Goal: Communication & Community: Answer question/provide support

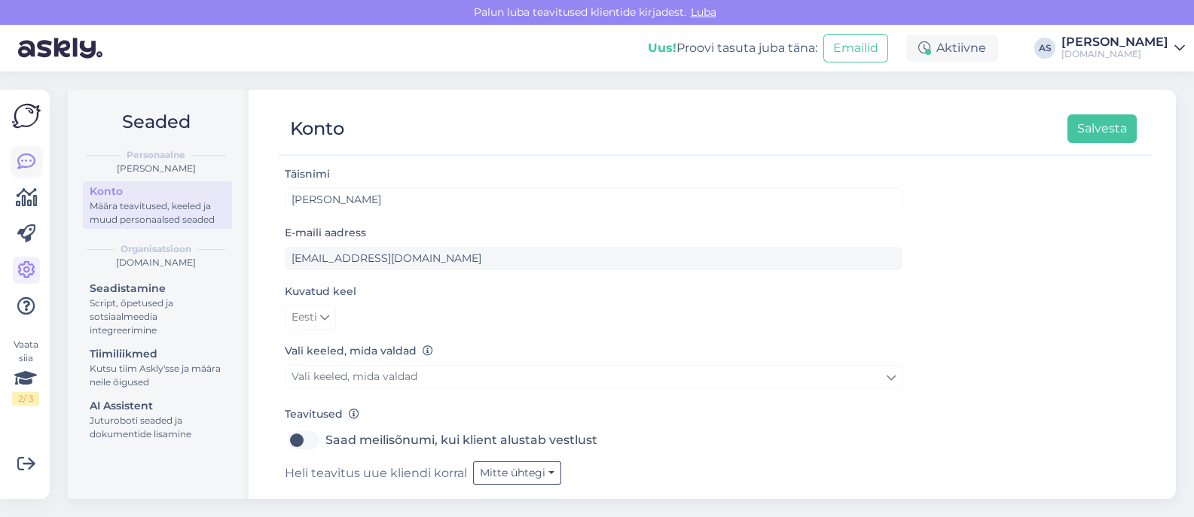
click at [23, 166] on icon at bounding box center [26, 162] width 18 height 18
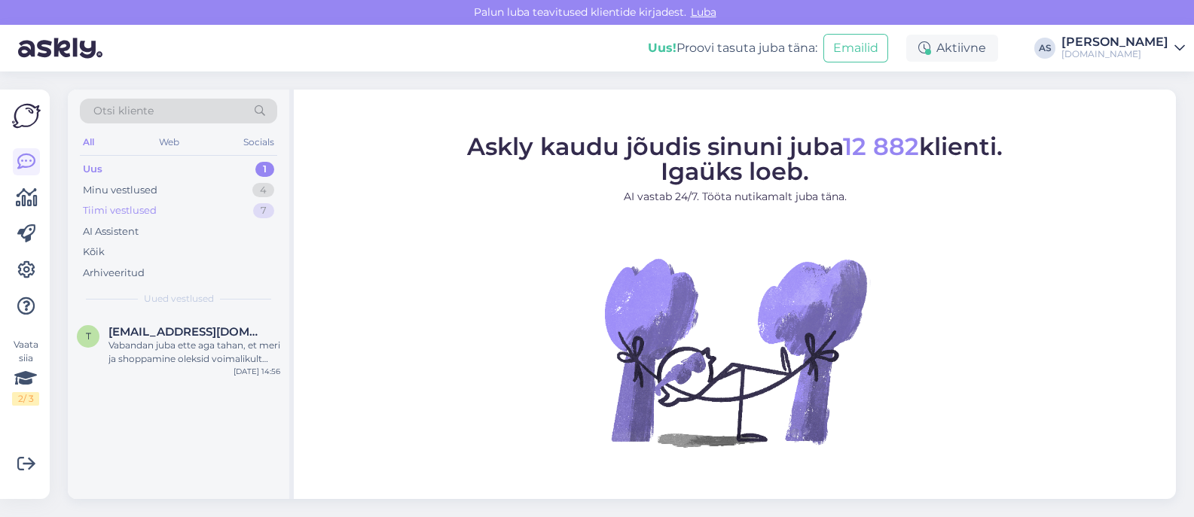
click at [197, 200] on div "Tiimi vestlused 7" at bounding box center [178, 210] width 197 height 21
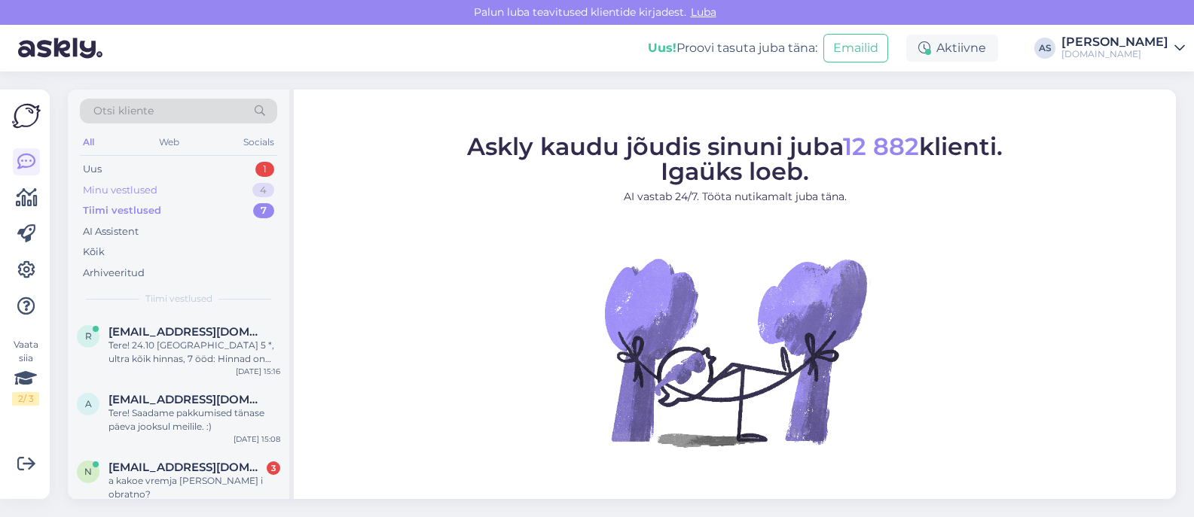
click at [196, 189] on div "Minu vestlused 4" at bounding box center [178, 190] width 197 height 21
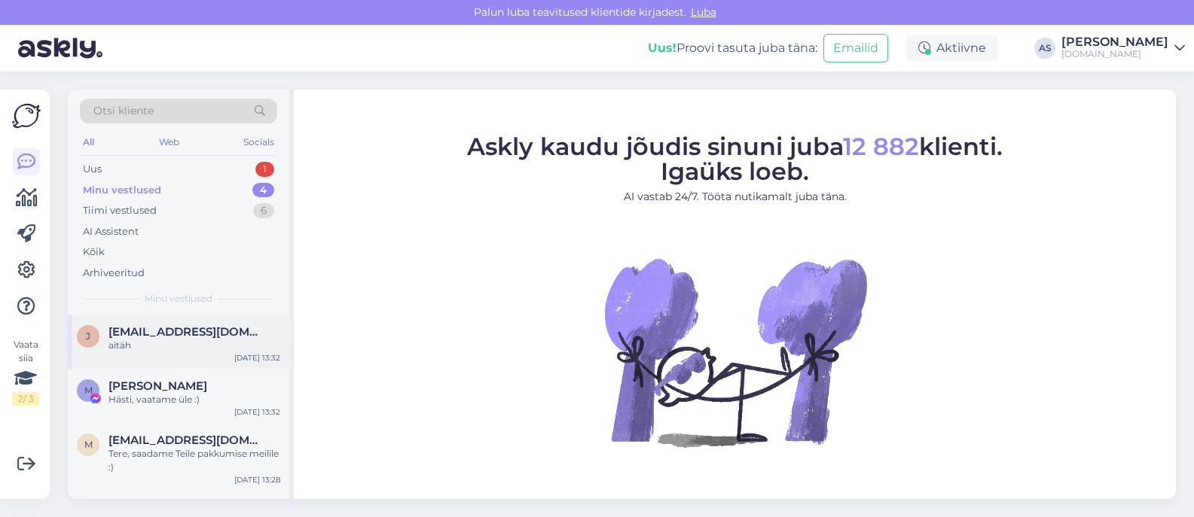
click at [233, 352] on div "j [EMAIL_ADDRESS][DOMAIN_NAME] aitäh [DATE] 13:32" at bounding box center [178, 342] width 221 height 54
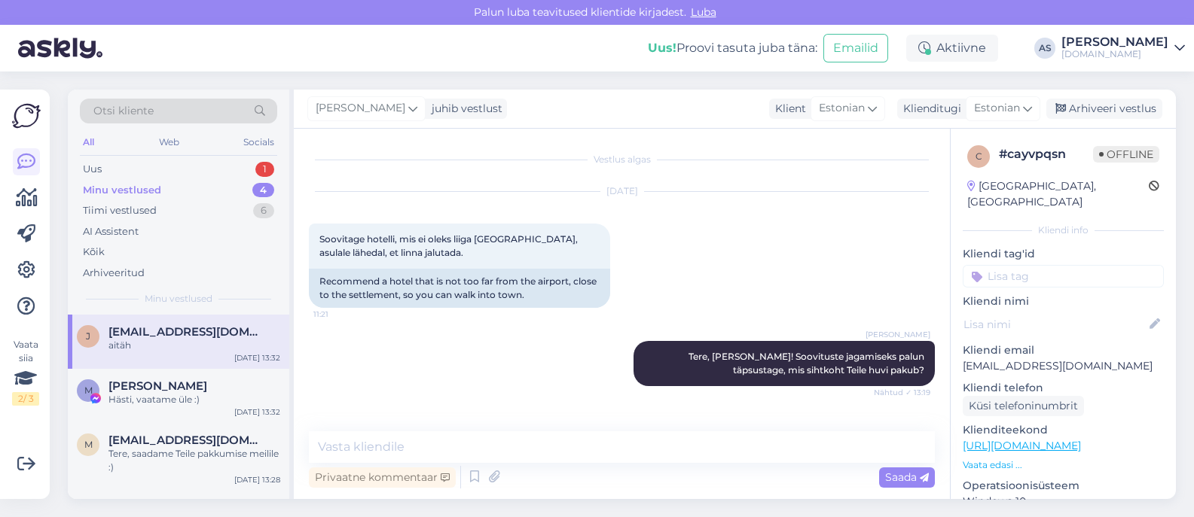
scroll to position [633, 0]
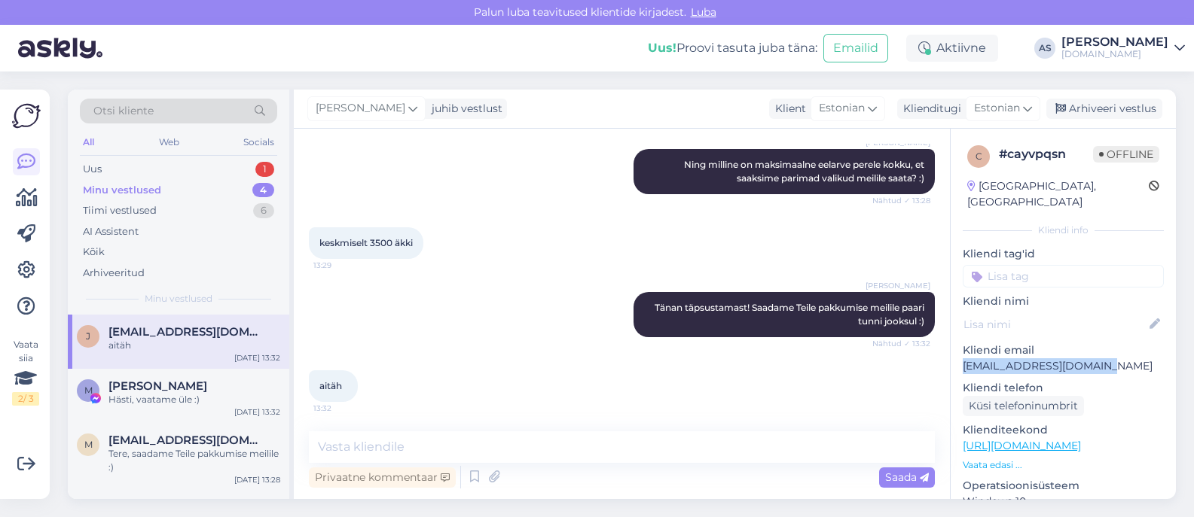
drag, startPoint x: 1058, startPoint y: 354, endPoint x: 956, endPoint y: 354, distance: 102.4
click at [956, 354] on div "c # cayvpqsn Offline [GEOGRAPHIC_DATA], [GEOGRAPHIC_DATA] Kliendi info Kliendi …" at bounding box center [1062, 446] width 225 height 635
copy p "[EMAIL_ADDRESS][DOMAIN_NAME]"
click at [446, 288] on div "[PERSON_NAME] Tänan täpsustamast! Saadame Teile pakkumise meilile paari tunni j…" at bounding box center [622, 315] width 626 height 78
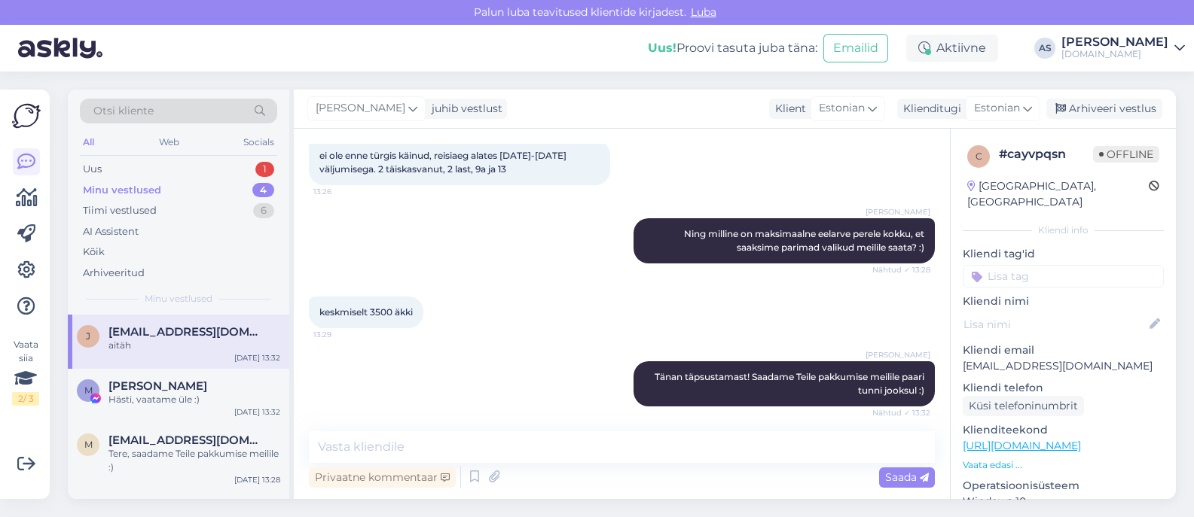
scroll to position [539, 0]
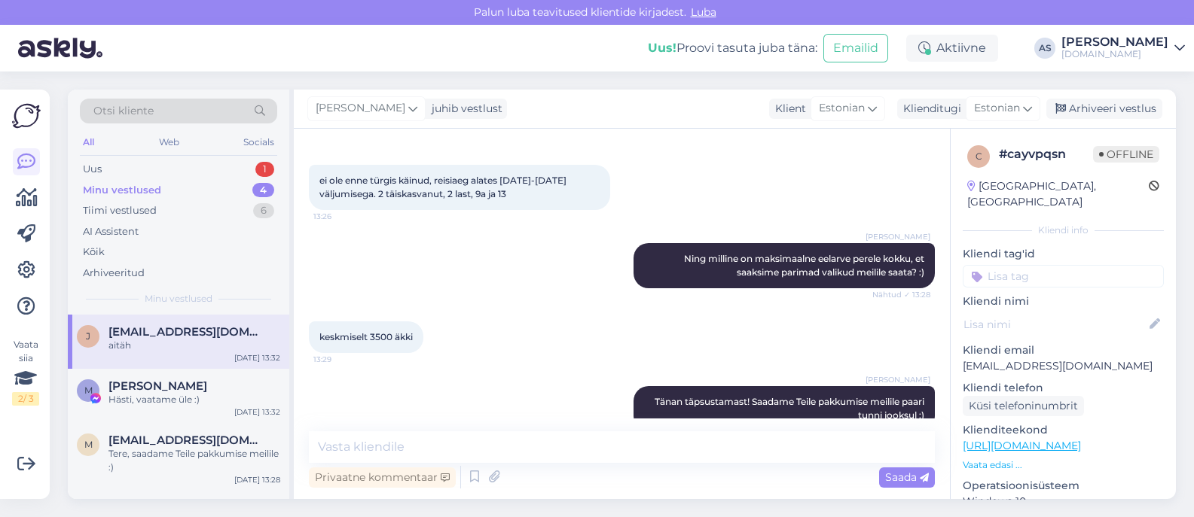
click at [414, 254] on div "[PERSON_NAME] Ning milline on maksimaalne eelarve perele kokku, et saaksime par…" at bounding box center [622, 266] width 626 height 78
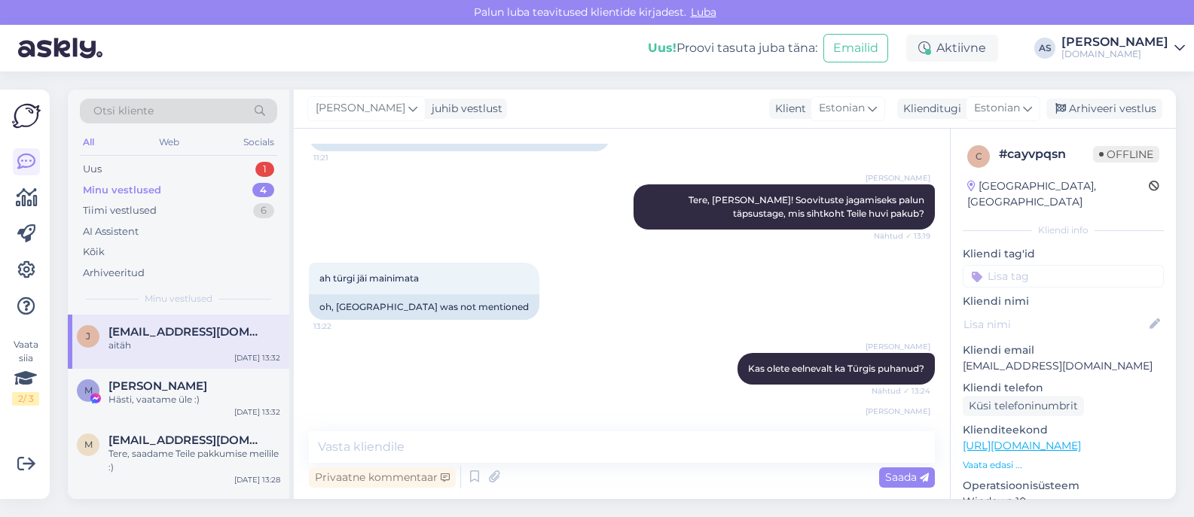
scroll to position [0, 0]
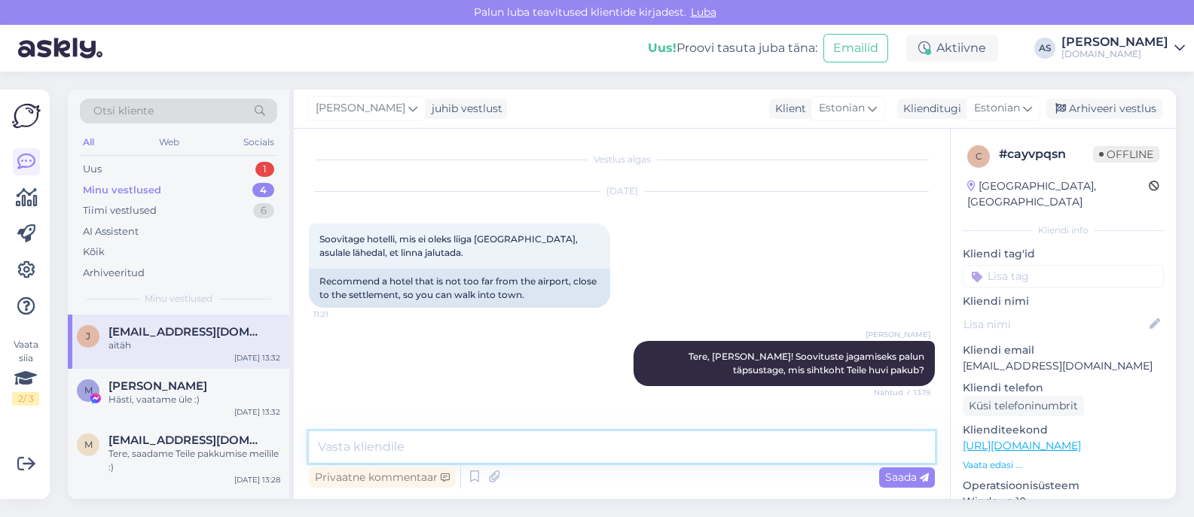
click at [413, 433] on textarea at bounding box center [622, 448] width 626 height 32
type textarea "Saatsime Teile pakkumise meilile :)"
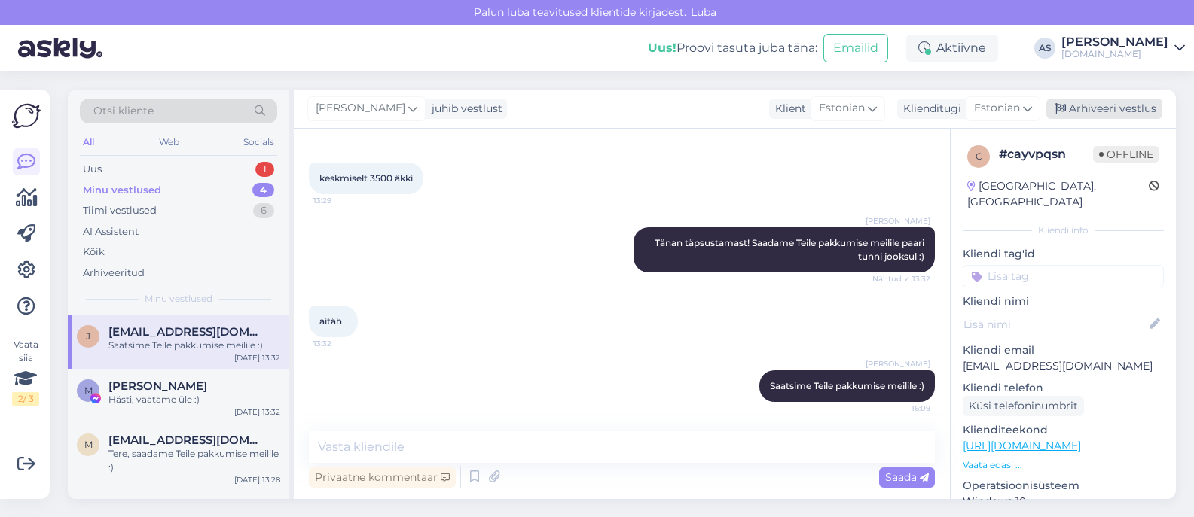
click at [1104, 111] on div "Arhiveeri vestlus" at bounding box center [1104, 109] width 116 height 20
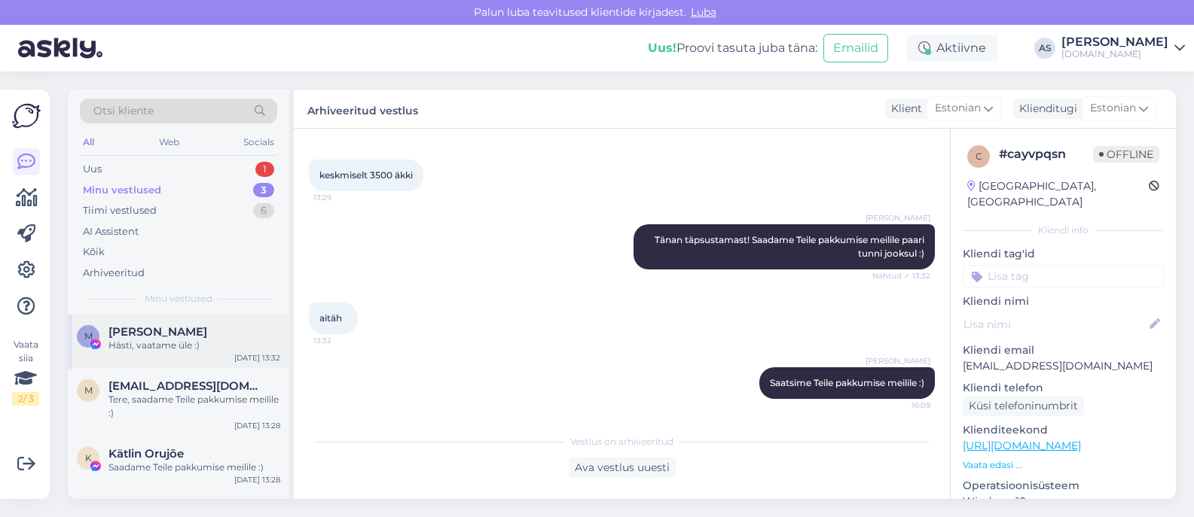
scroll to position [703, 0]
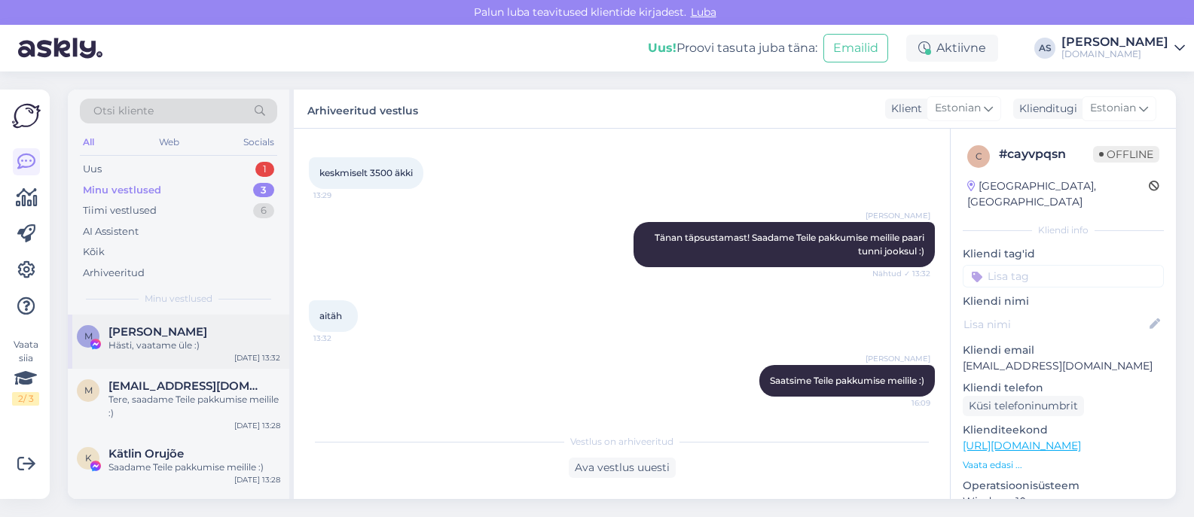
click at [205, 340] on div "Hästi, vaatame üle :)" at bounding box center [194, 346] width 172 height 14
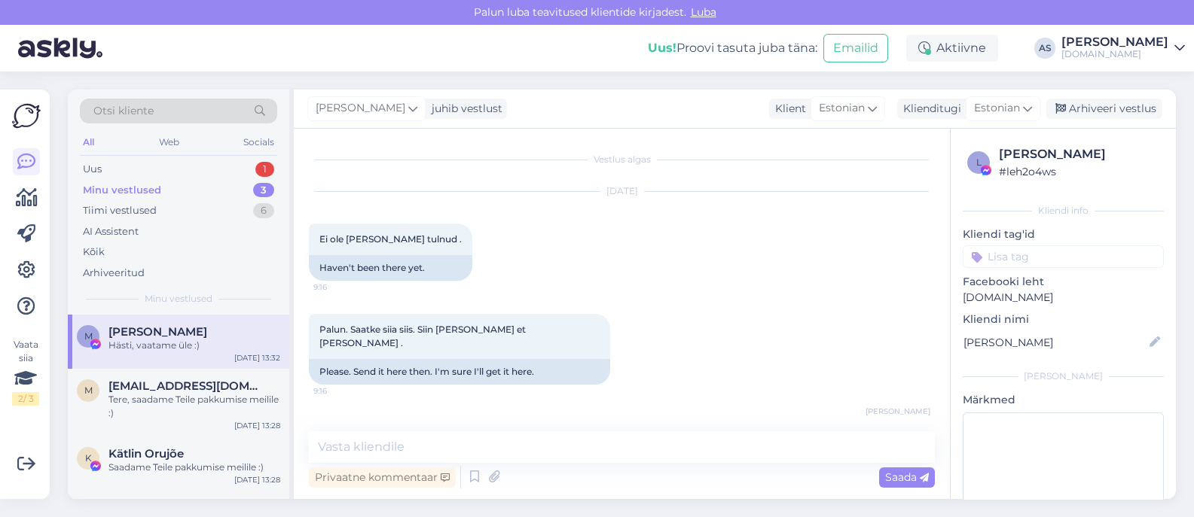
scroll to position [11122, 0]
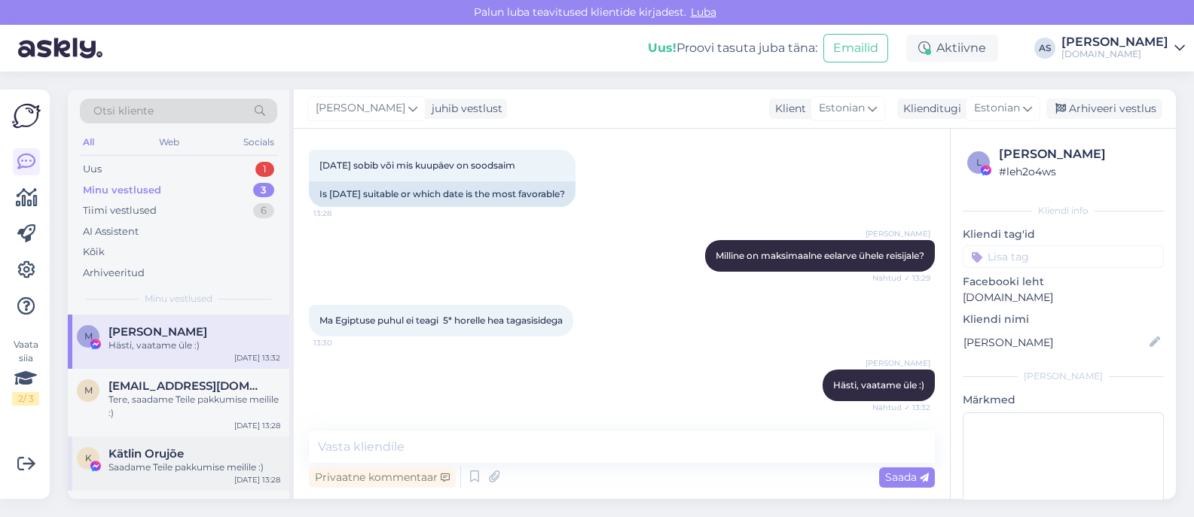
click at [187, 465] on div "Saadame Teile pakkumise meilile :)" at bounding box center [194, 468] width 172 height 14
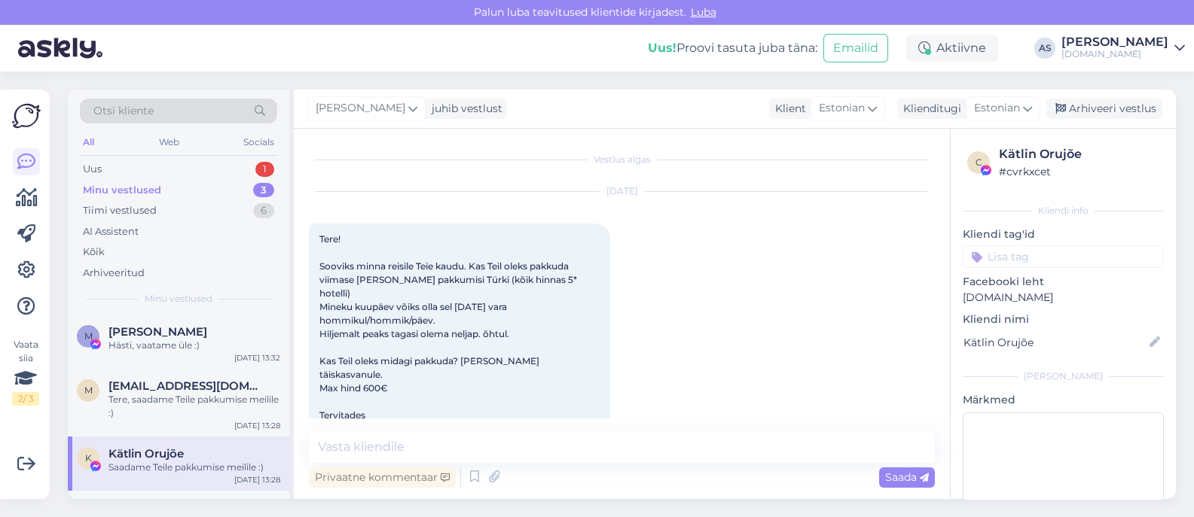
scroll to position [10203, 0]
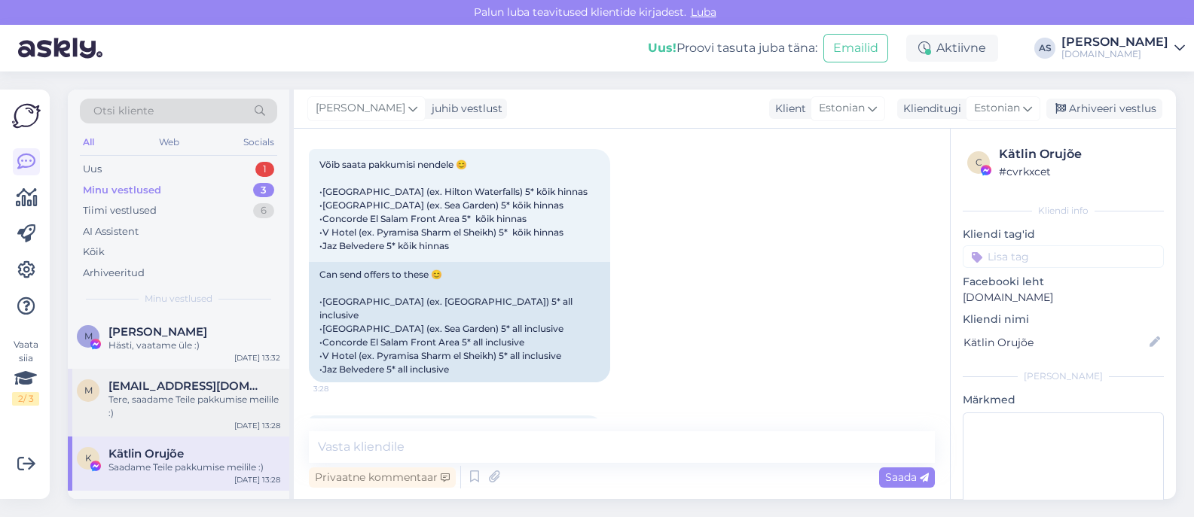
click at [207, 413] on div "Tere, saadame Teile pakkumise meilile :)" at bounding box center [194, 406] width 172 height 27
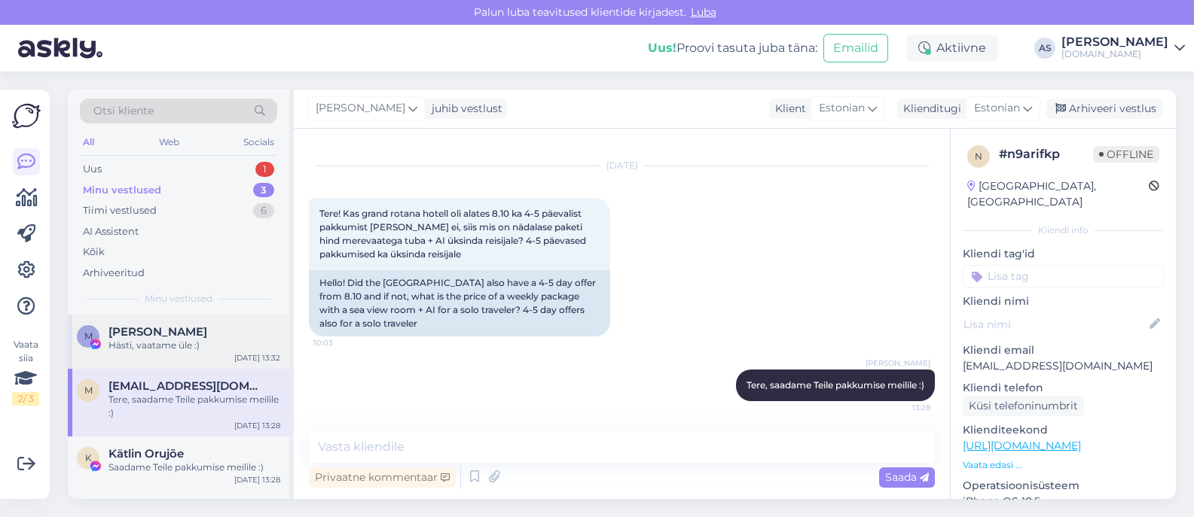
click at [198, 340] on div "Hästi, vaatame üle :)" at bounding box center [194, 346] width 172 height 14
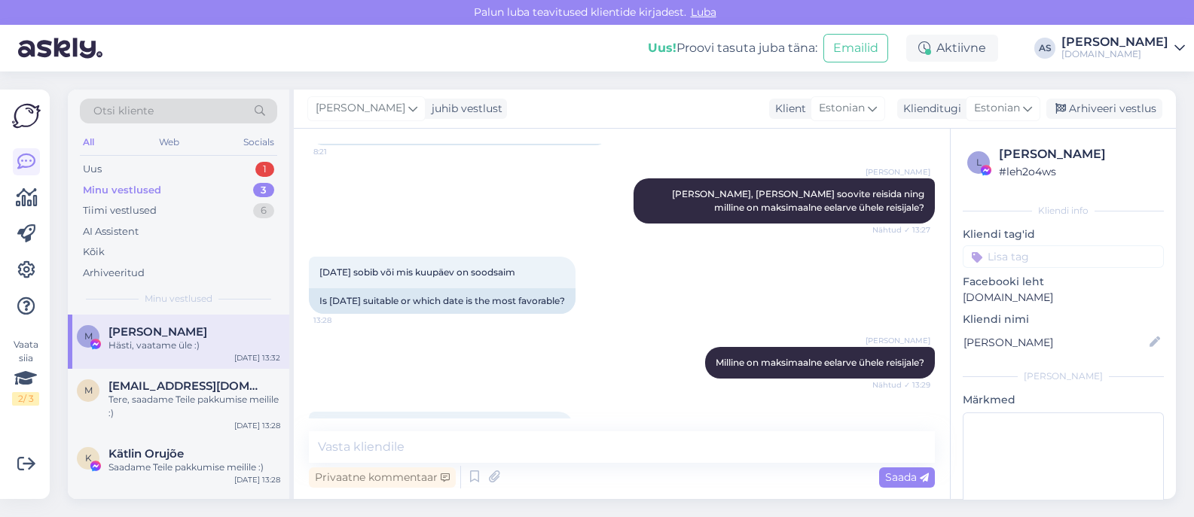
scroll to position [10745, 0]
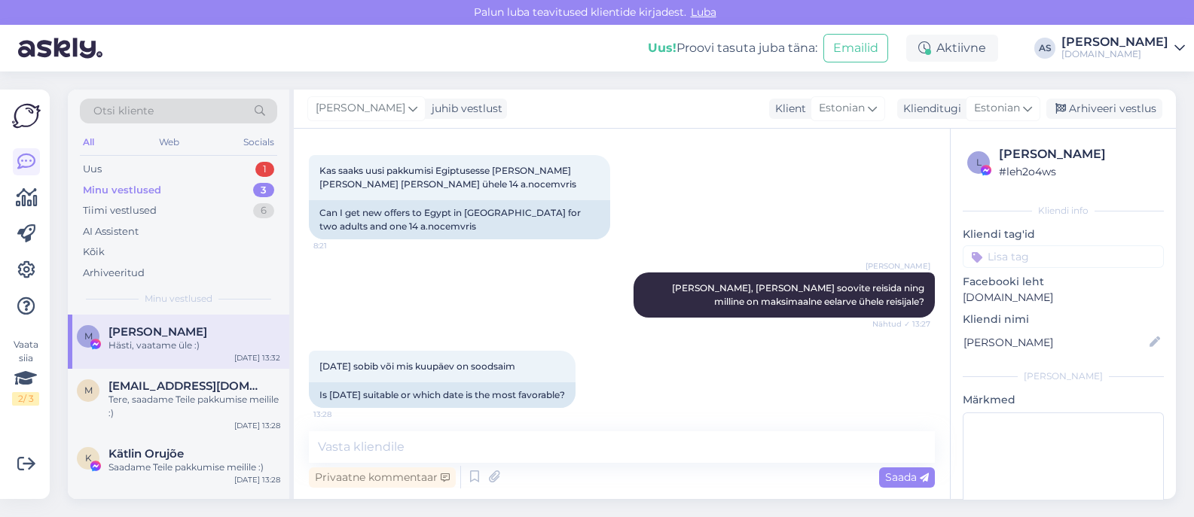
click at [878, 352] on div "Vestlus algas [DATE] Ei ole [PERSON_NAME] tulnud . 9:16 Haven't been there yet.…" at bounding box center [735, 314] width 882 height 371
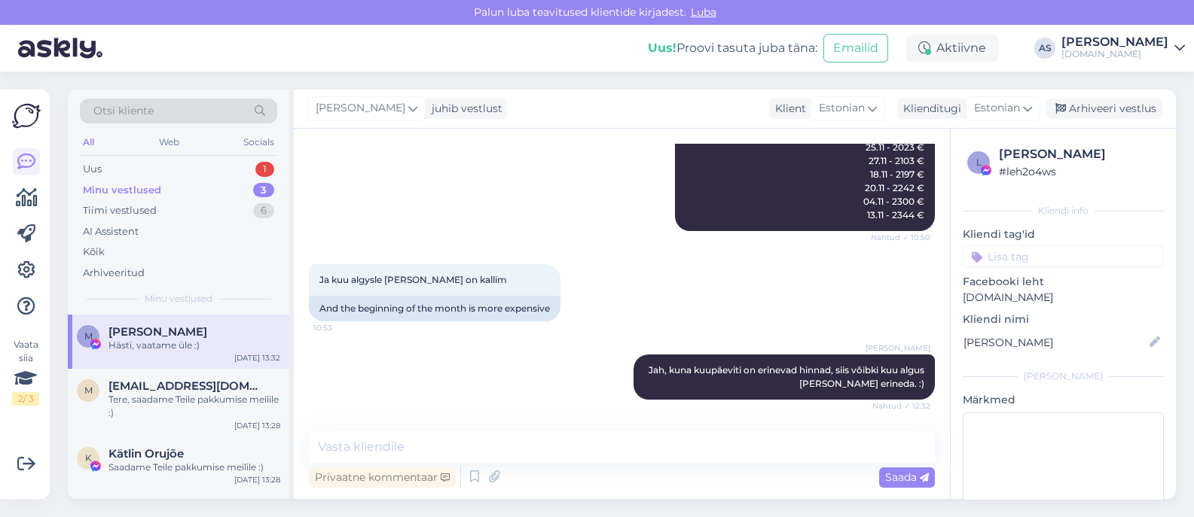
scroll to position [10462, 0]
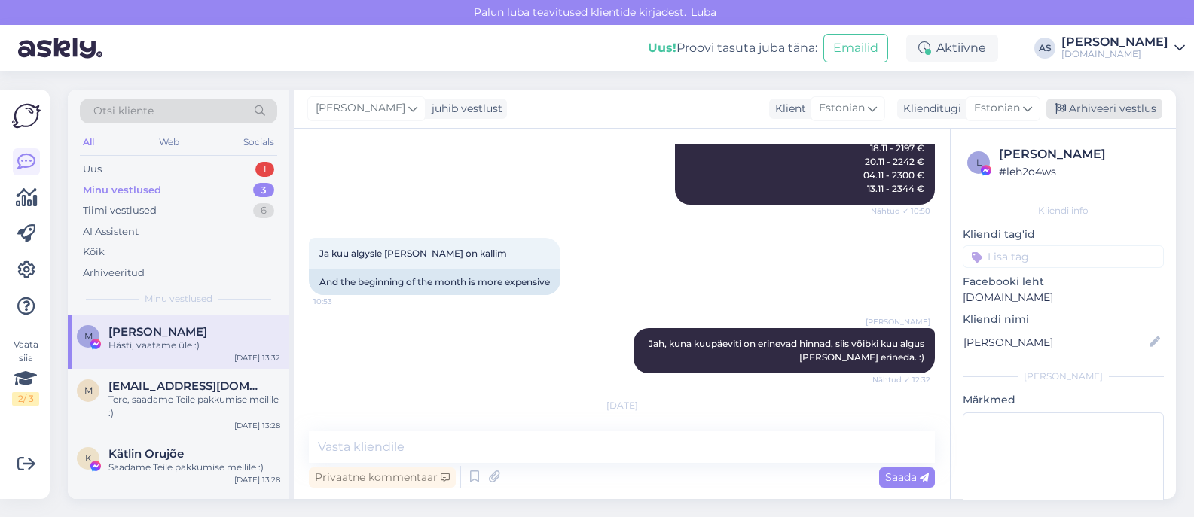
click at [1089, 110] on div "Arhiveeri vestlus" at bounding box center [1104, 109] width 116 height 20
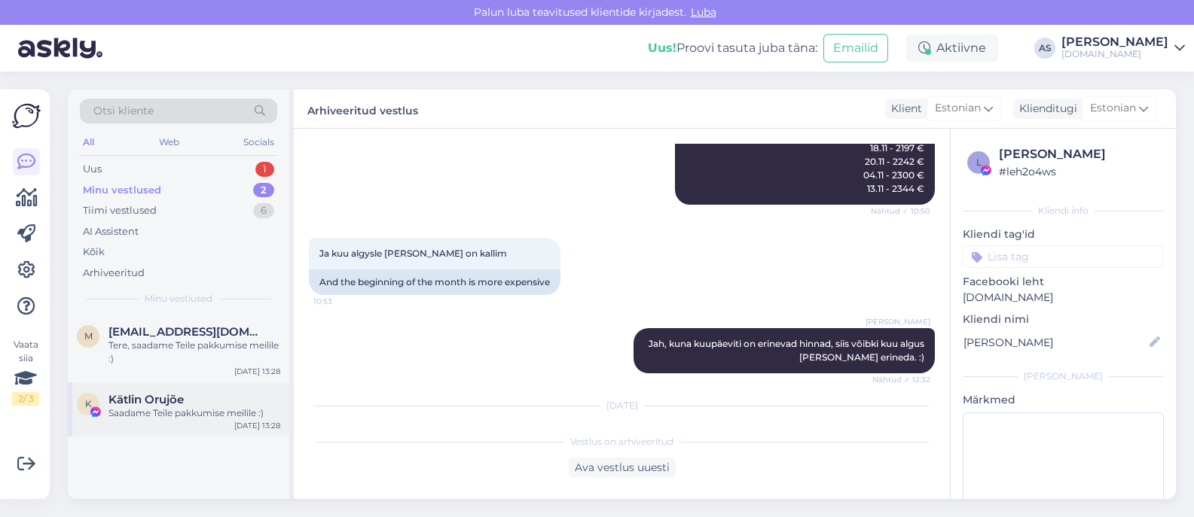
click at [191, 411] on div "Saadame Teile pakkumise meilile :)" at bounding box center [194, 414] width 172 height 14
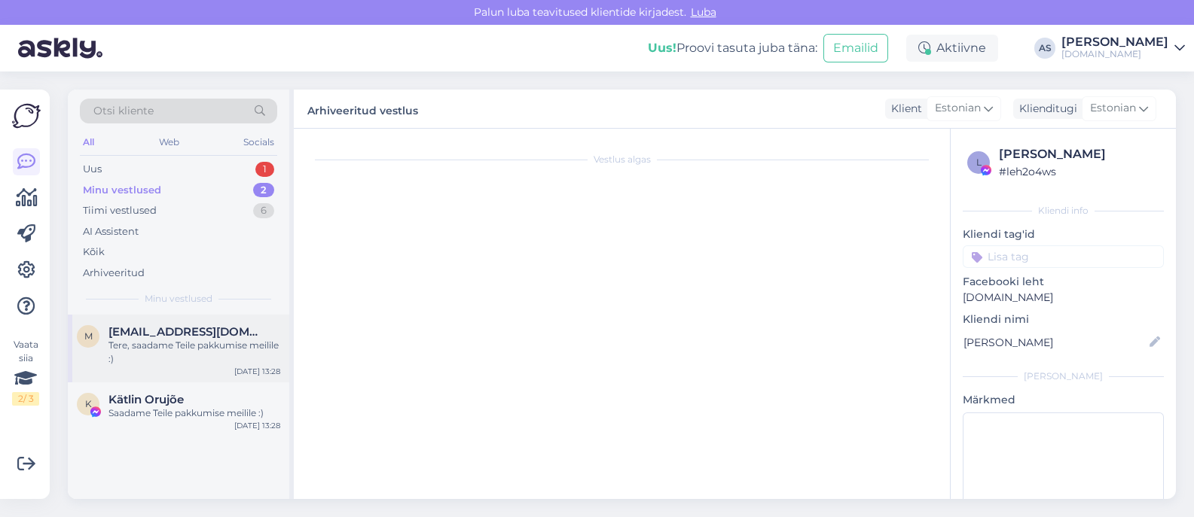
click at [191, 363] on div "Tere, saadame Teile pakkumise meilile :)" at bounding box center [194, 352] width 172 height 27
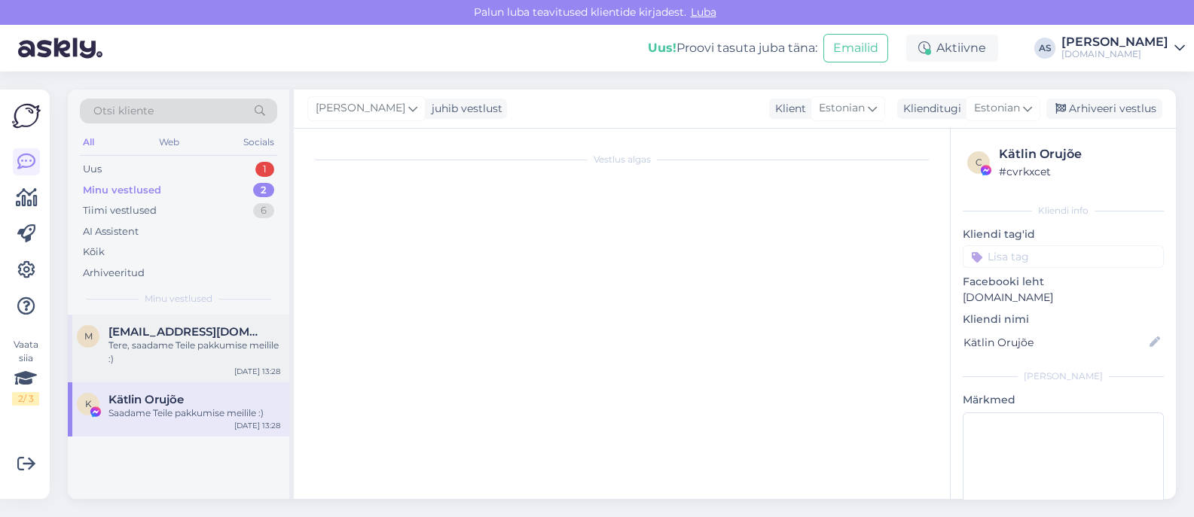
scroll to position [26, 0]
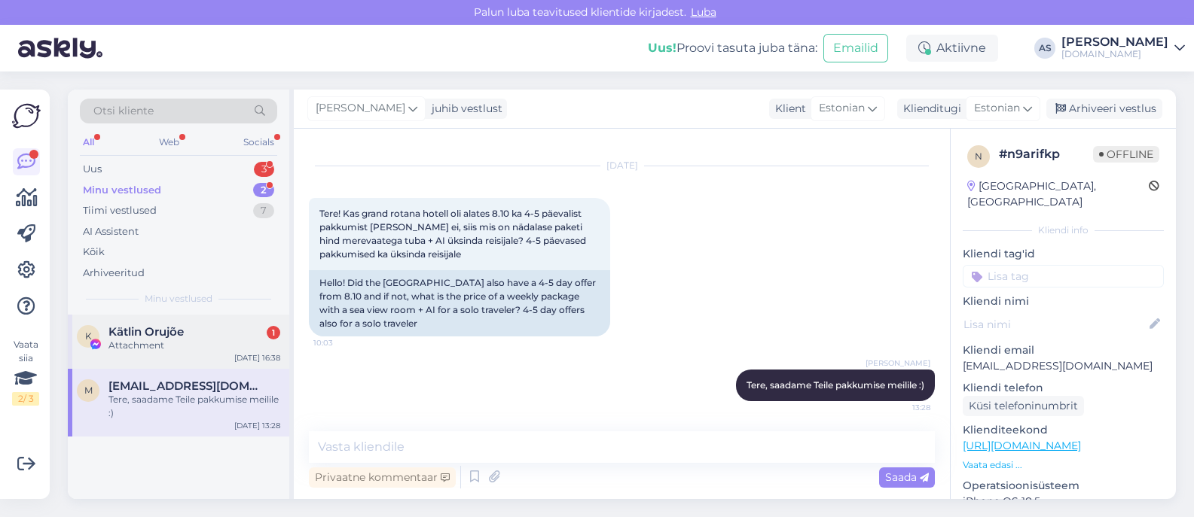
click at [210, 340] on div "Attachment" at bounding box center [194, 346] width 172 height 14
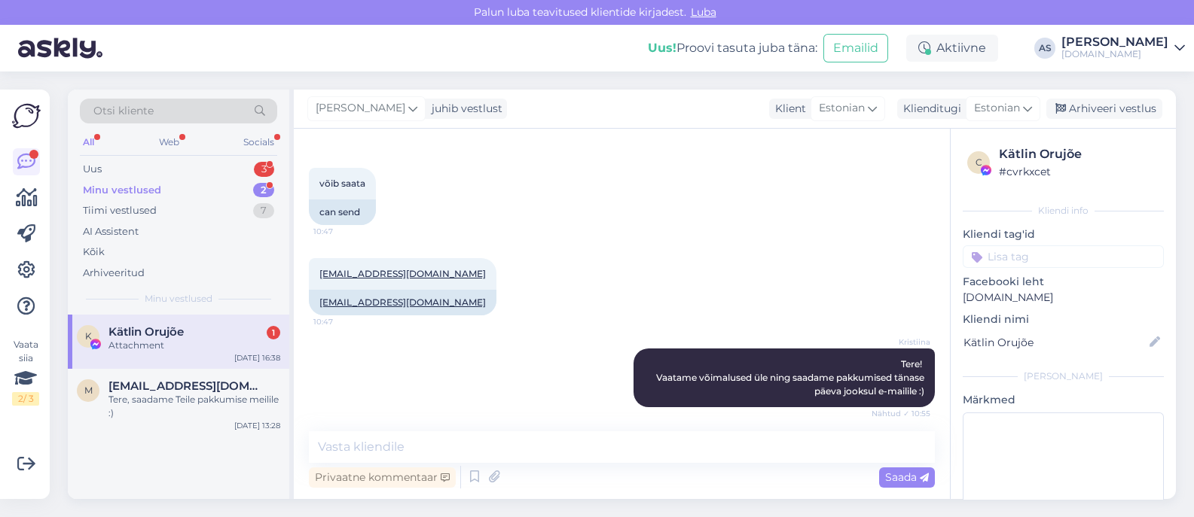
scroll to position [10203, 0]
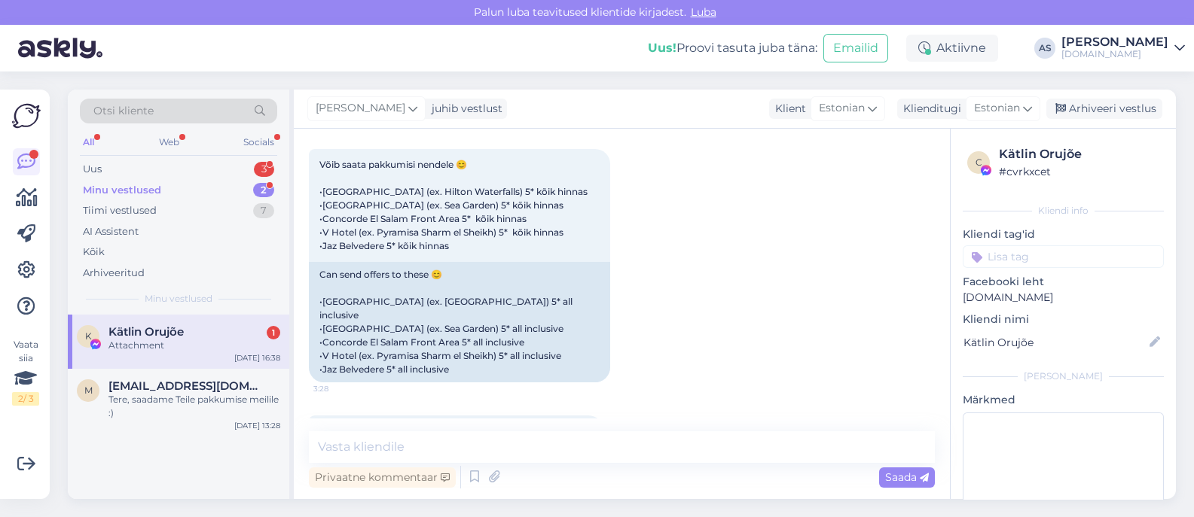
click at [199, 352] on div "Attachment" at bounding box center [194, 346] width 172 height 14
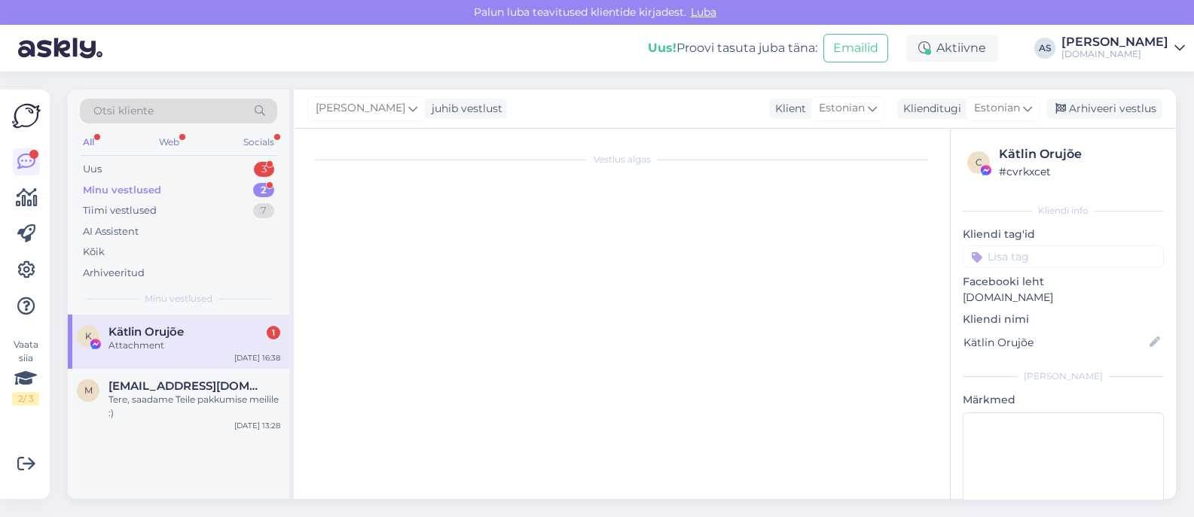
scroll to position [0, 0]
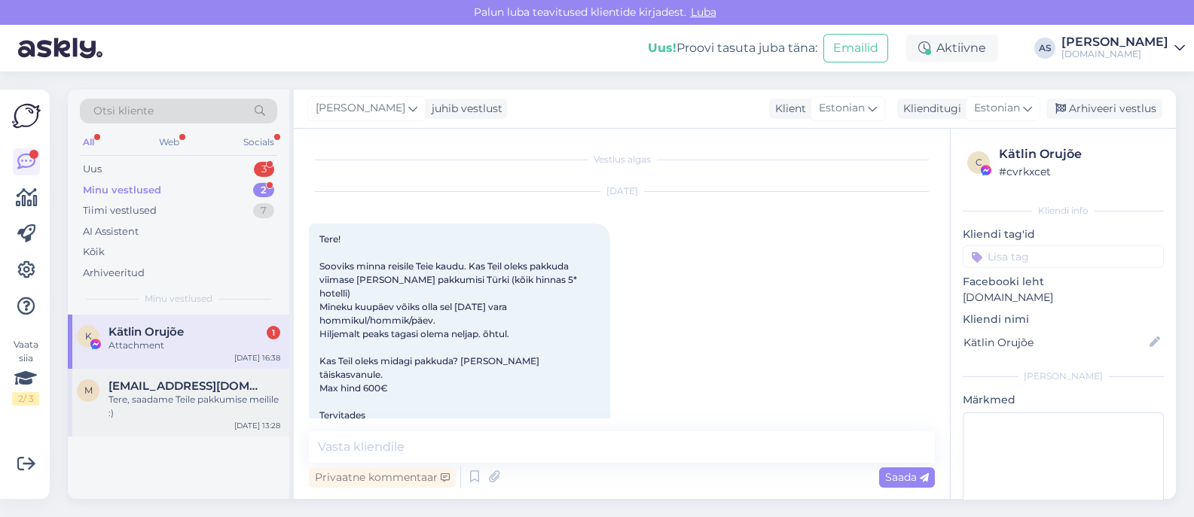
click at [193, 429] on div "m [EMAIL_ADDRESS][DOMAIN_NAME] Tere, saadame Teile pakkumise meilile :) [DATE] …" at bounding box center [178, 403] width 221 height 68
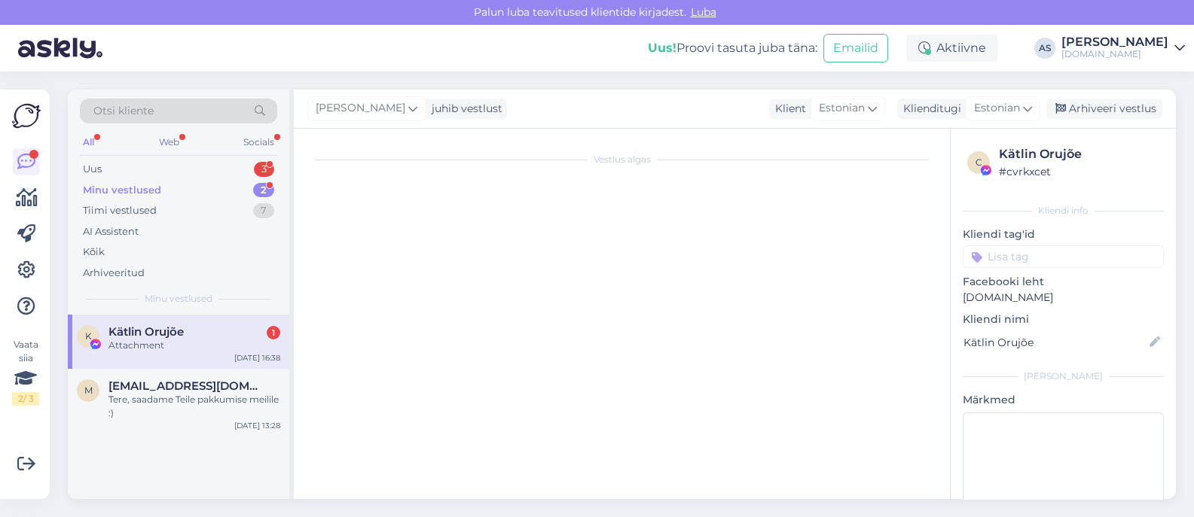
scroll to position [26, 0]
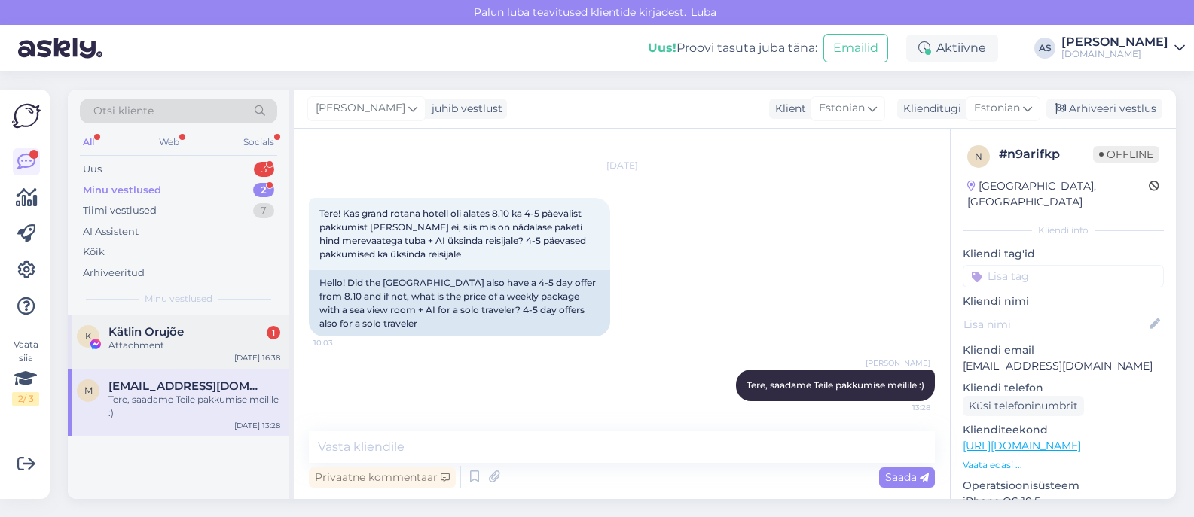
click at [203, 343] on div "Attachment" at bounding box center [194, 346] width 172 height 14
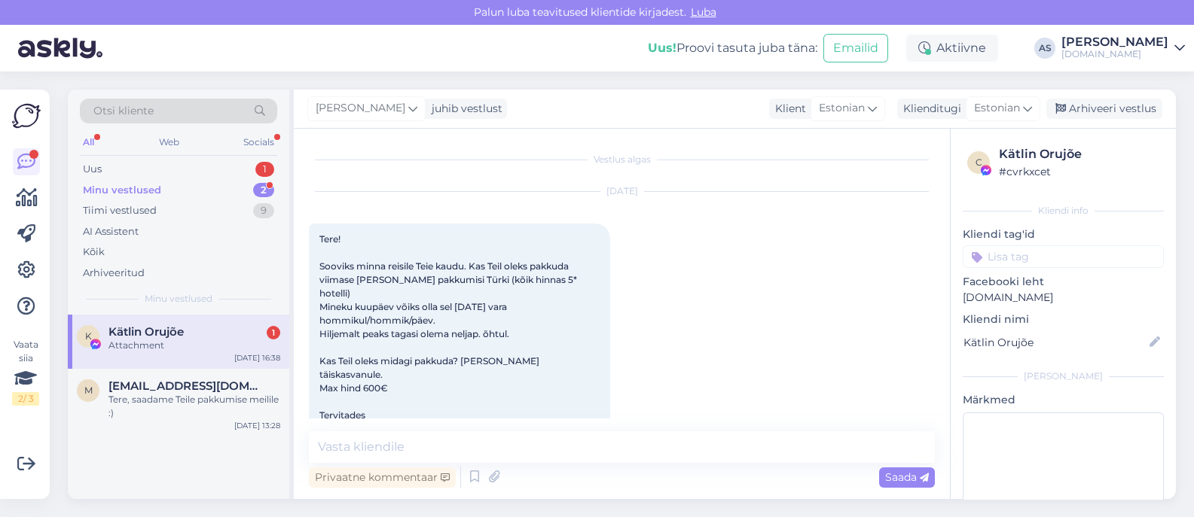
click at [241, 321] on div "K Kätlin Orujõe 1 Attachment [DATE] 16:38" at bounding box center [178, 342] width 221 height 54
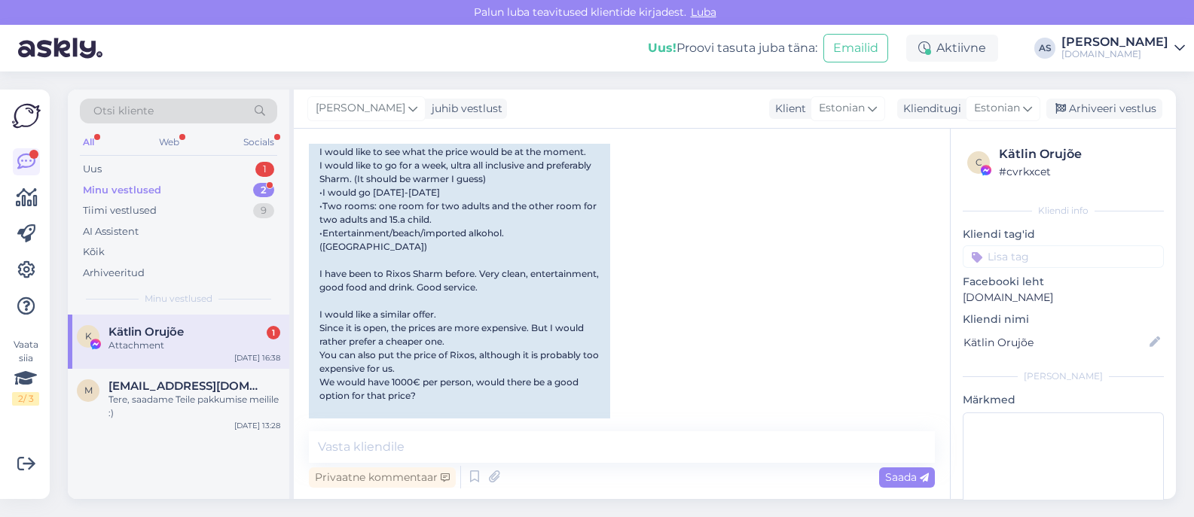
scroll to position [9262, 0]
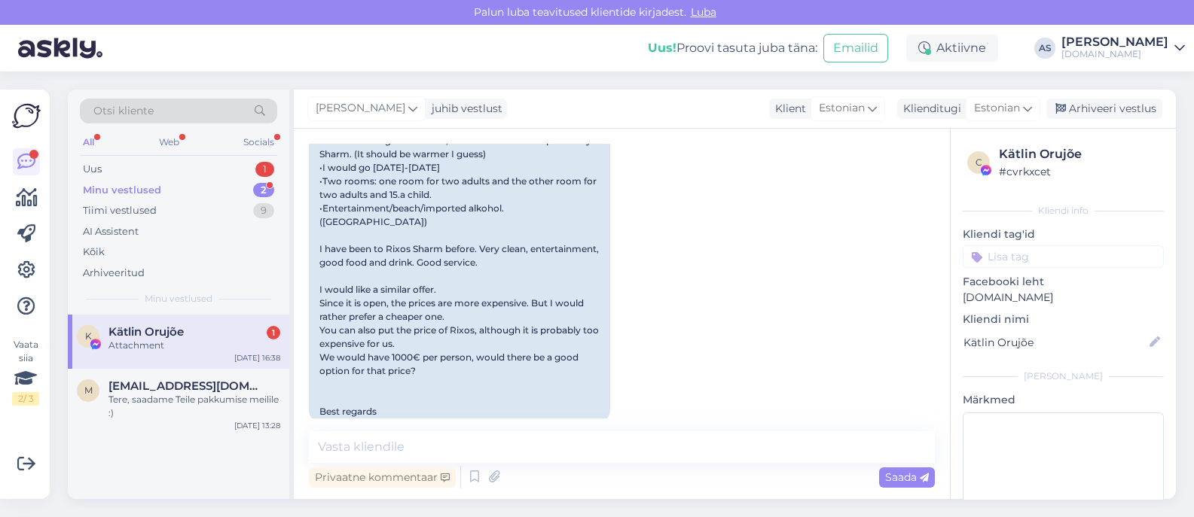
drag, startPoint x: 425, startPoint y: 308, endPoint x: 313, endPoint y: 305, distance: 113.0
copy link "[EMAIL_ADDRESS][DOMAIN_NAME]"
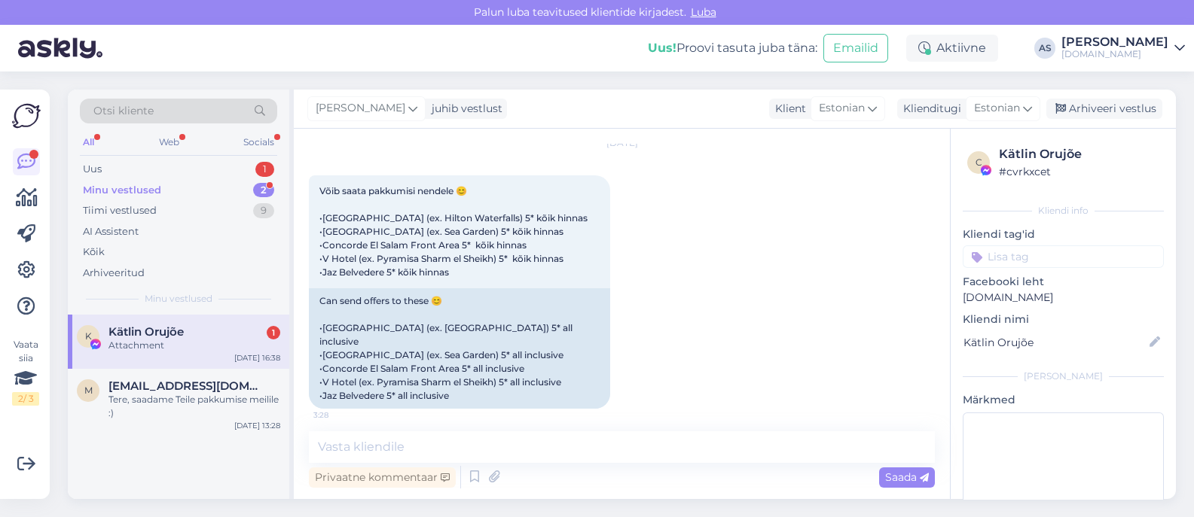
scroll to position [10203, 0]
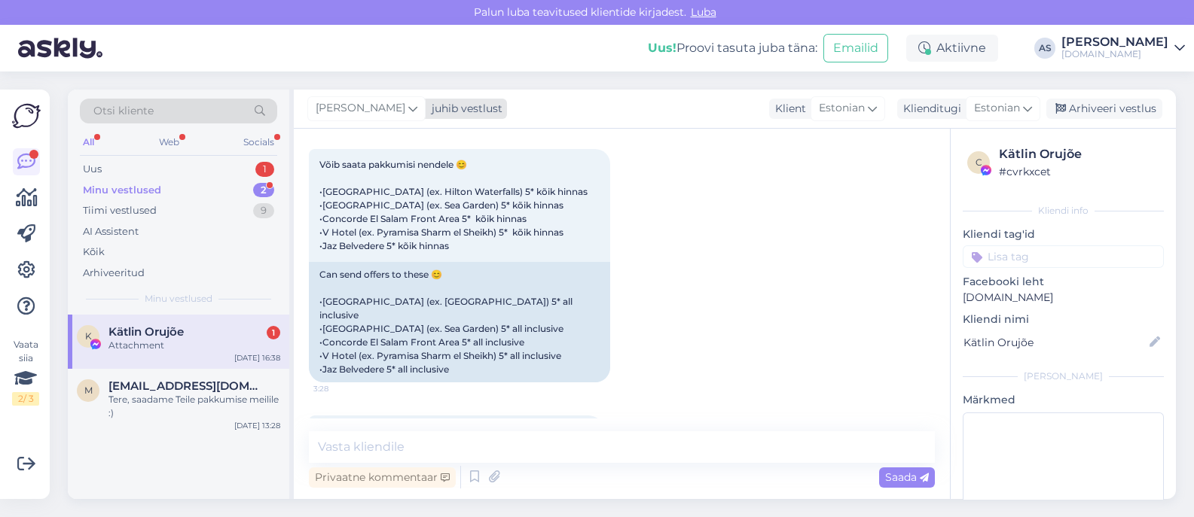
click at [369, 109] on span "[PERSON_NAME]" at bounding box center [361, 108] width 90 height 17
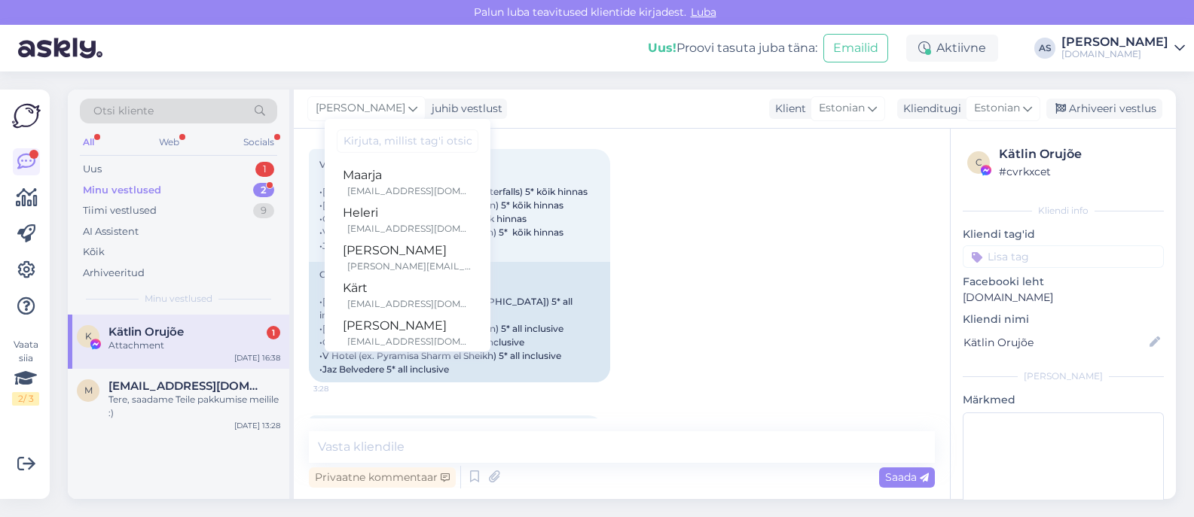
click at [430, 142] on input at bounding box center [408, 141] width 142 height 23
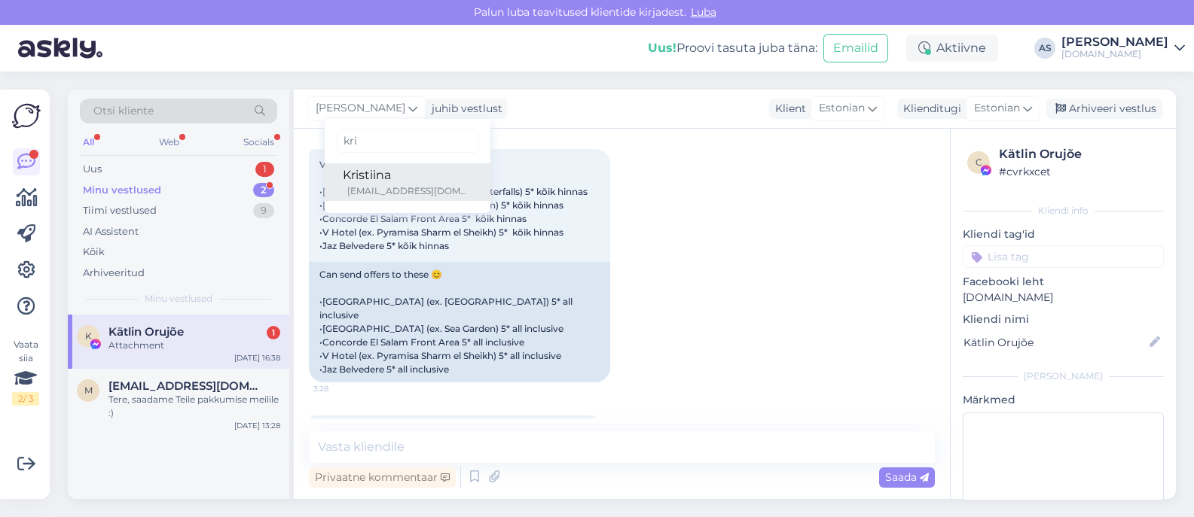
type input "kri"
click at [424, 166] on div "Kristiina" at bounding box center [408, 175] width 130 height 18
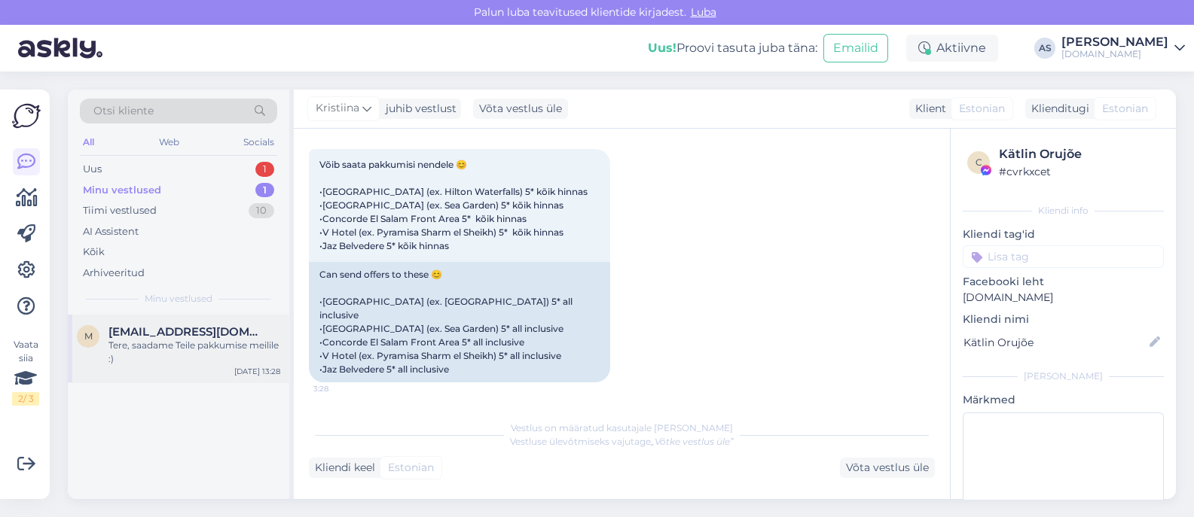
click at [221, 369] on div "m [EMAIL_ADDRESS][DOMAIN_NAME] Tere, saadame Teile pakkumise meilile :) [DATE] …" at bounding box center [178, 349] width 221 height 68
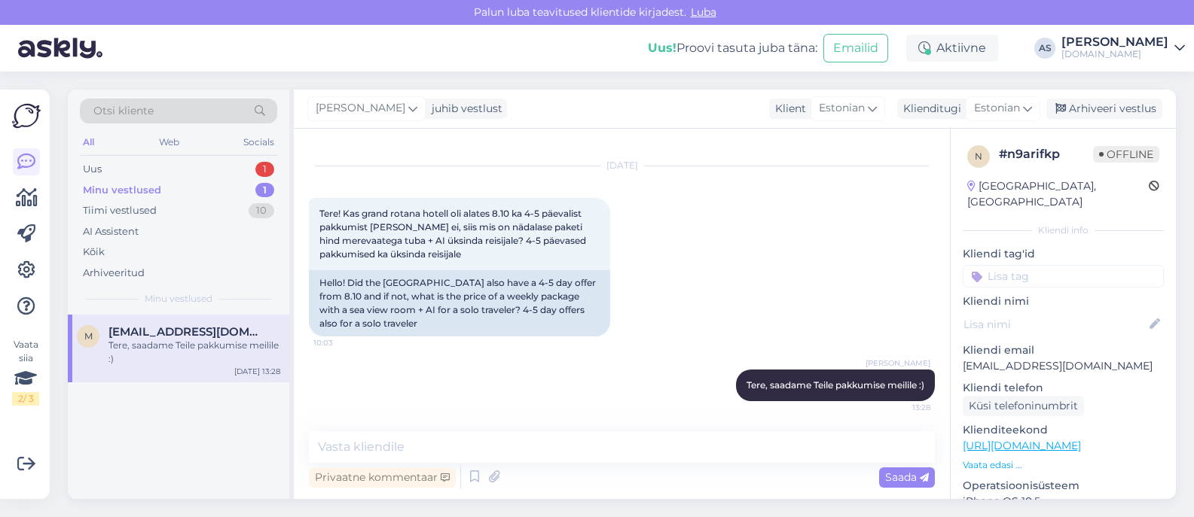
scroll to position [0, 0]
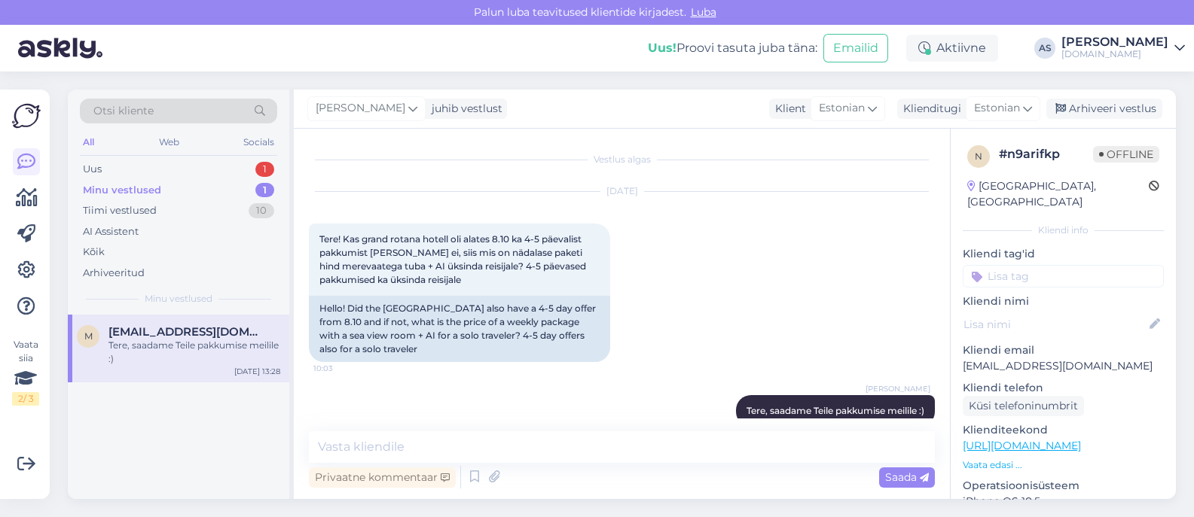
click at [520, 178] on div "[DATE] Tere! Kas grand rotana hotell oli alates 8.10 ka 4-5 päevalist pakkumist…" at bounding box center [622, 276] width 626 height 203
